Goal: Information Seeking & Learning: Learn about a topic

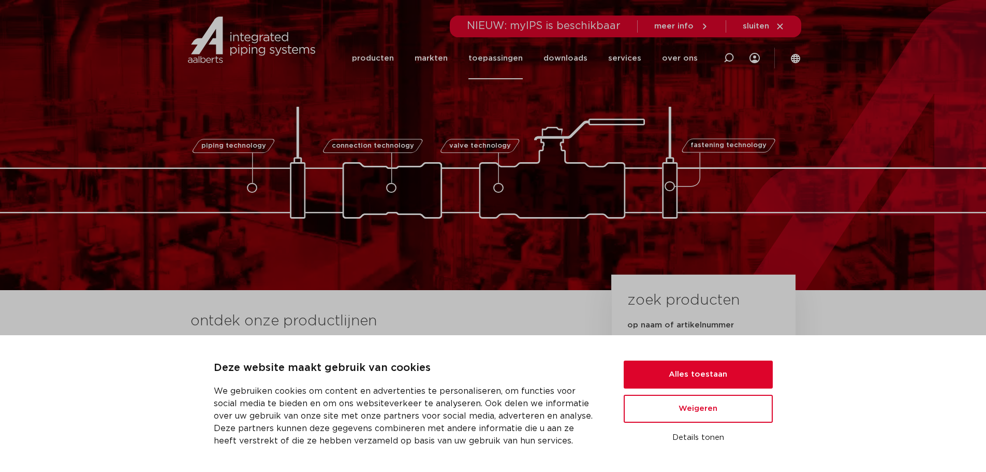
click at [518, 56] on link "toepassingen" at bounding box center [495, 58] width 54 height 42
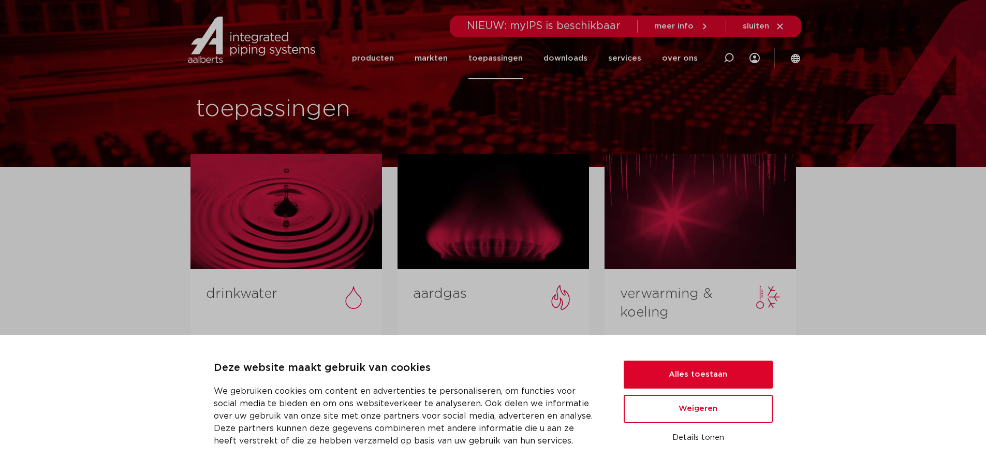
scroll to position [104, 0]
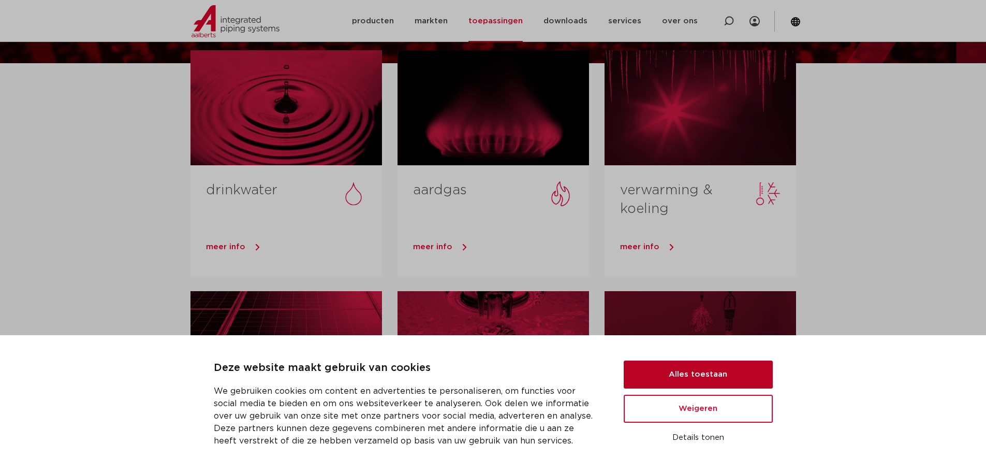
click at [684, 375] on button "Alles toestaan" at bounding box center [698, 374] width 149 height 28
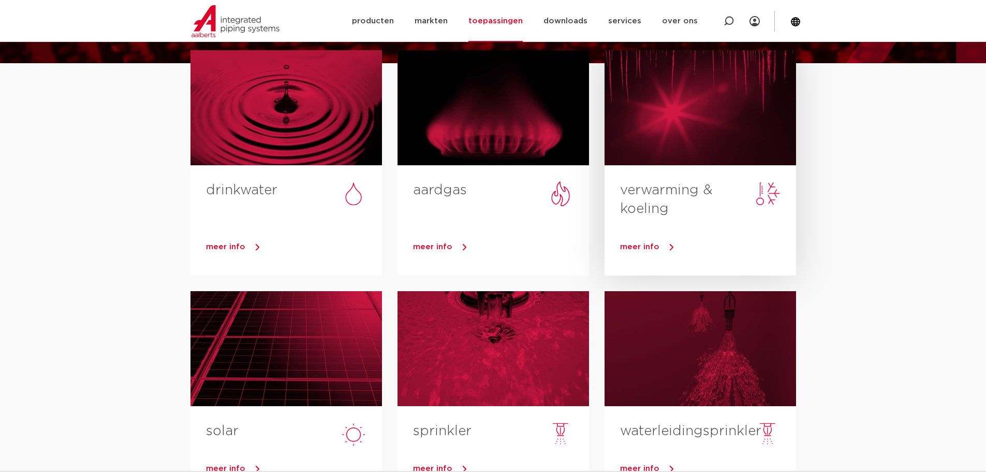
click at [699, 161] on div at bounding box center [701, 107] width 192 height 115
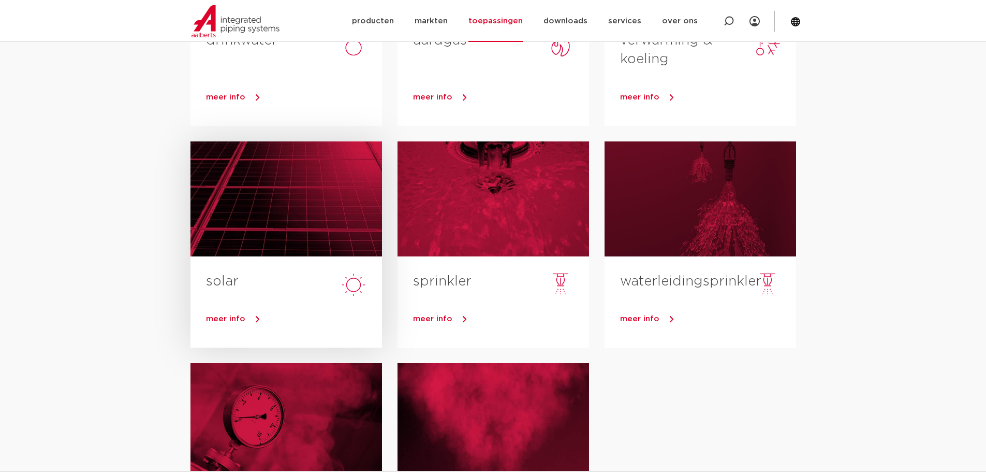
scroll to position [207, 0]
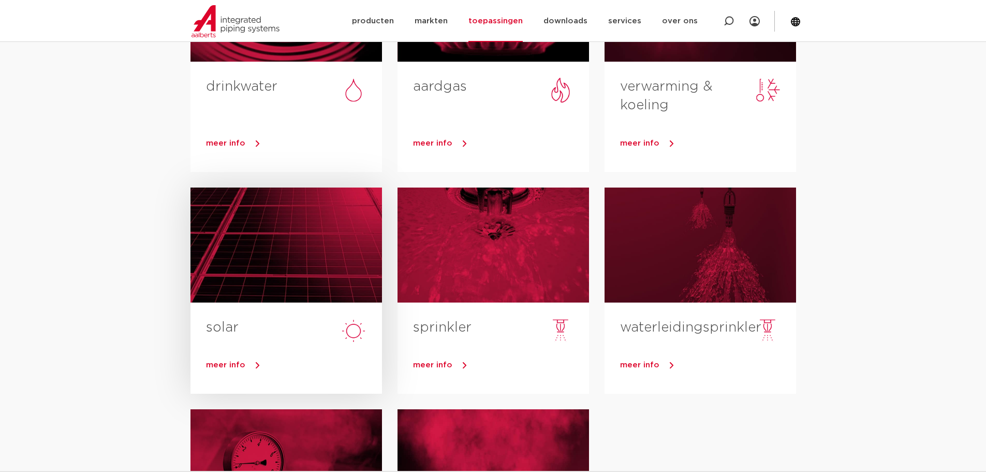
click at [304, 263] on div at bounding box center [286, 244] width 192 height 115
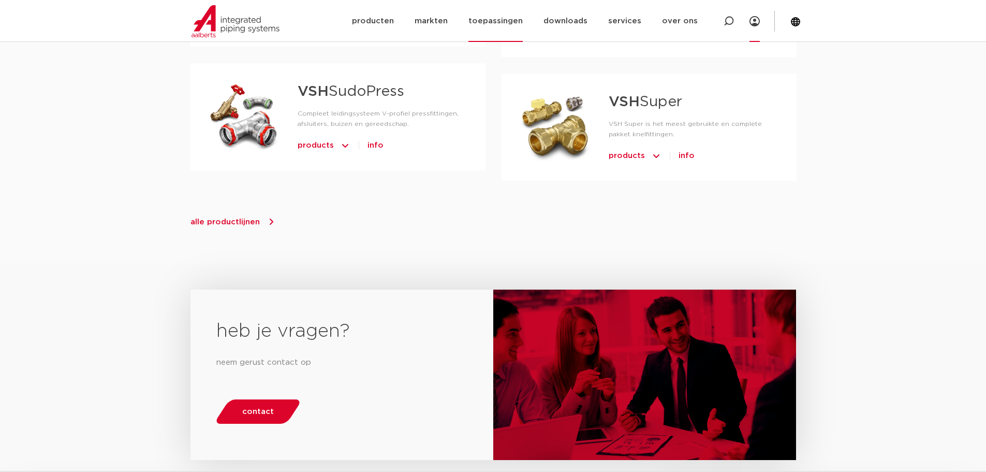
scroll to position [621, 0]
